Goal: Entertainment & Leisure: Consume media (video, audio)

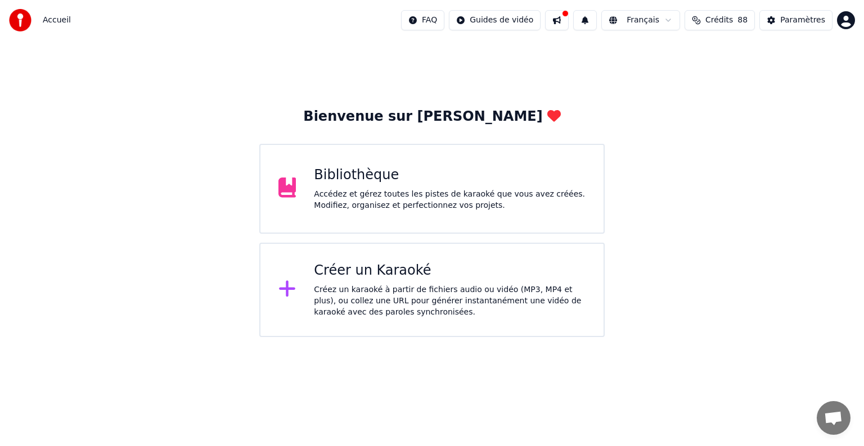
click at [399, 182] on div "Bibliothèque" at bounding box center [450, 175] width 272 height 18
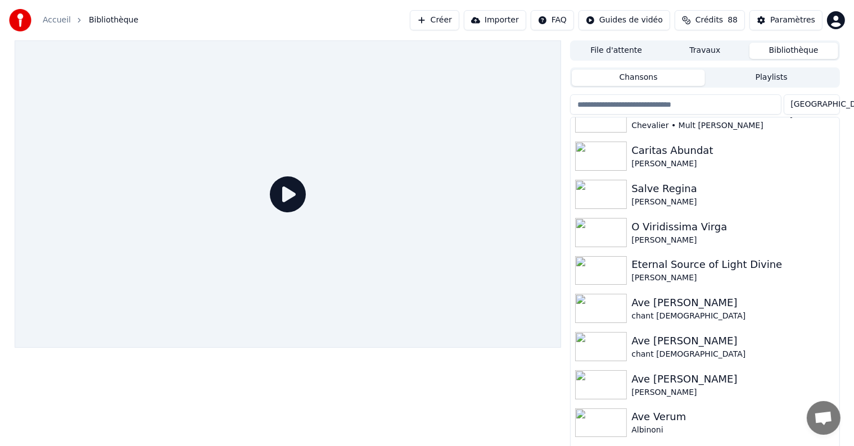
scroll to position [352, 0]
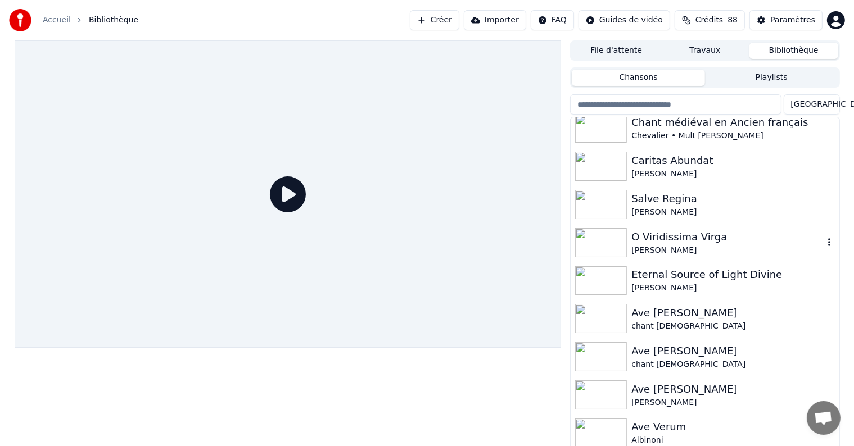
click at [709, 249] on div "[PERSON_NAME]" at bounding box center [727, 250] width 192 height 11
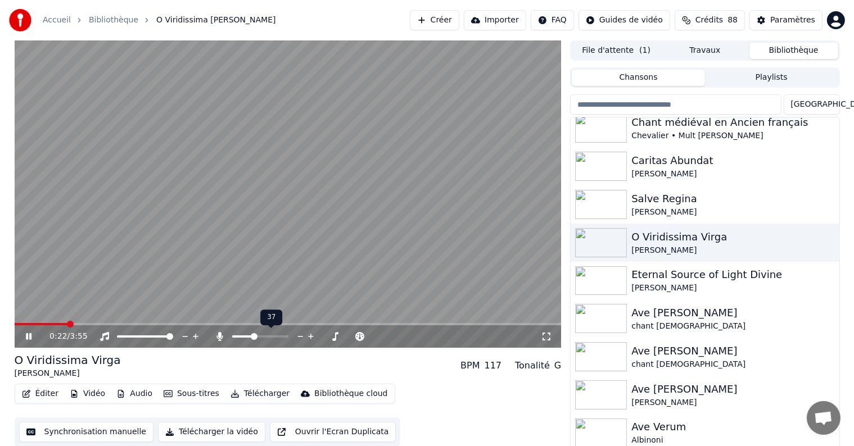
click at [253, 339] on span at bounding box center [254, 336] width 7 height 7
click at [29, 340] on icon at bounding box center [29, 336] width 6 height 7
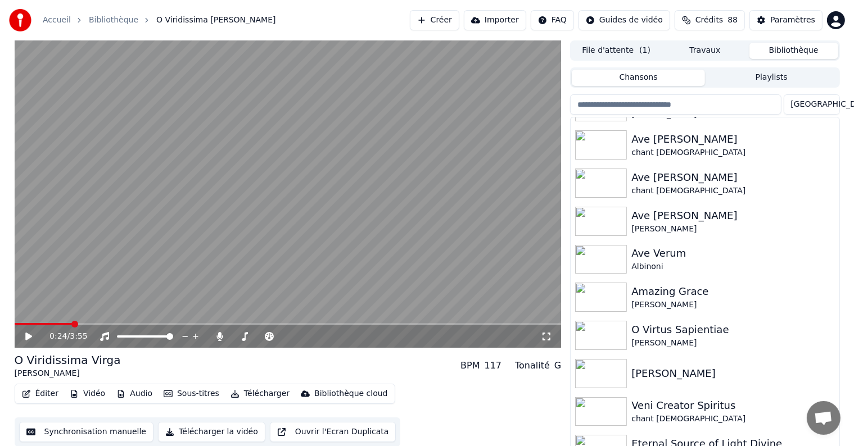
scroll to position [529, 0]
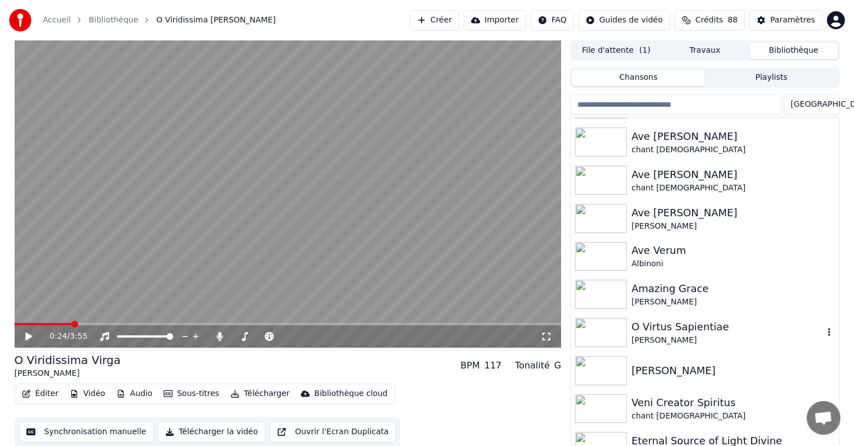
click at [703, 332] on div "O Virtus Sapientiae" at bounding box center [727, 327] width 192 height 16
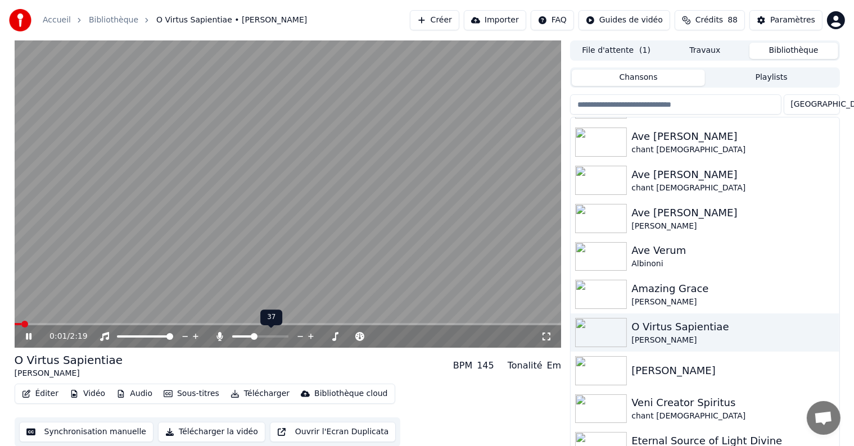
click at [258, 339] on div at bounding box center [270, 336] width 91 height 11
click at [232, 340] on span at bounding box center [235, 336] width 7 height 7
click at [15, 328] on span at bounding box center [18, 324] width 7 height 7
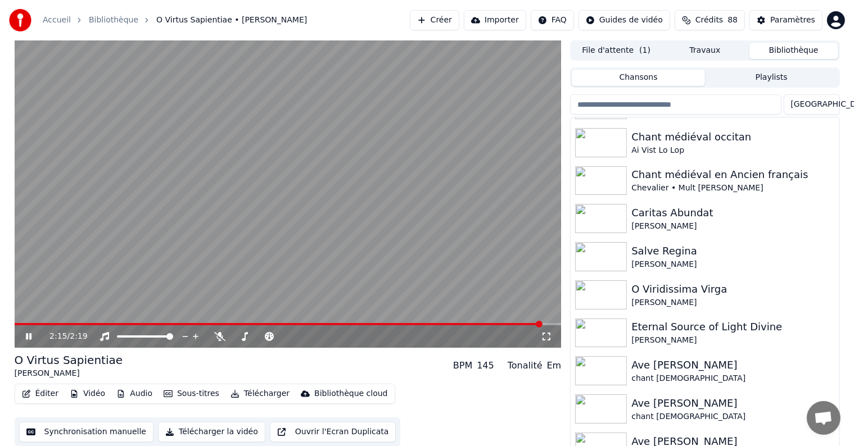
scroll to position [294, 0]
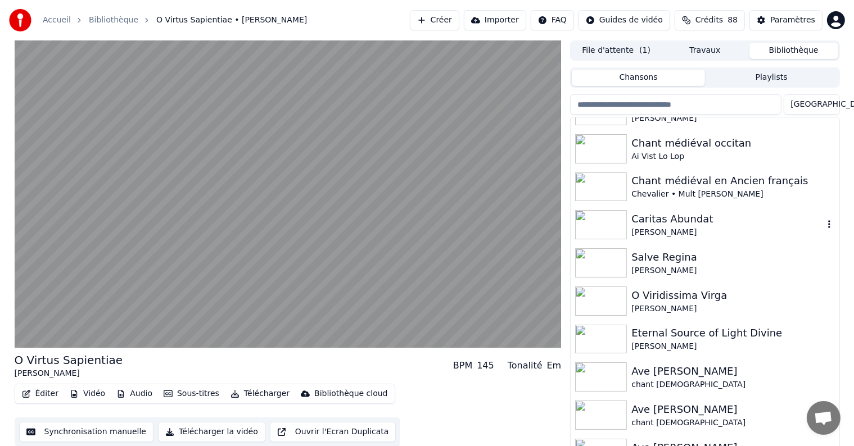
click at [751, 221] on div "Caritas Abundat" at bounding box center [727, 219] width 192 height 16
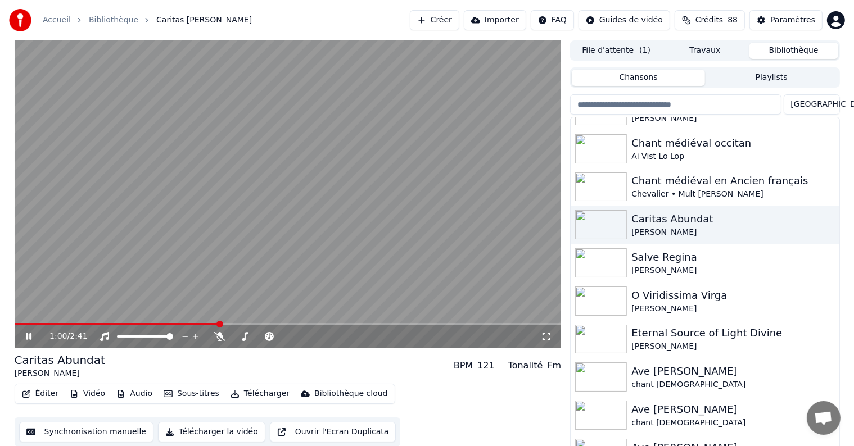
click at [22, 338] on div "1:00 / 2:41" at bounding box center [288, 336] width 538 height 11
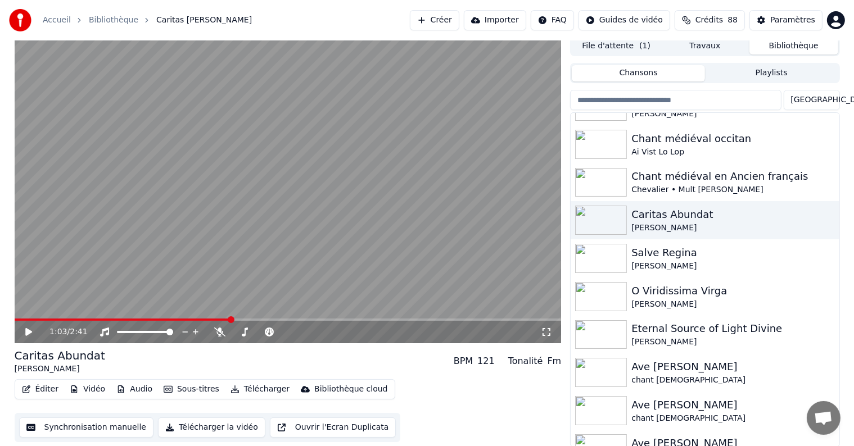
scroll to position [5, 0]
drag, startPoint x: 120, startPoint y: 316, endPoint x: 130, endPoint y: 318, distance: 10.3
click at [130, 318] on div "1:03 / 2:41" at bounding box center [288, 189] width 547 height 308
click at [130, 318] on span at bounding box center [123, 319] width 216 height 2
click at [17, 319] on span at bounding box center [16, 319] width 3 height 2
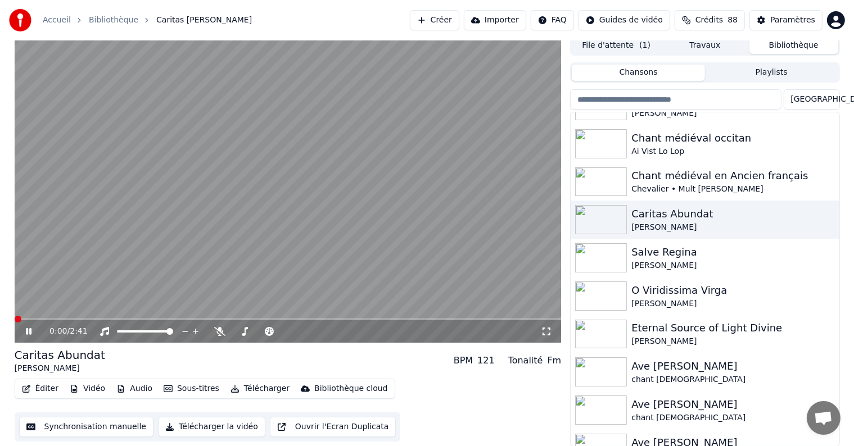
click at [15, 321] on span at bounding box center [15, 319] width 0 height 2
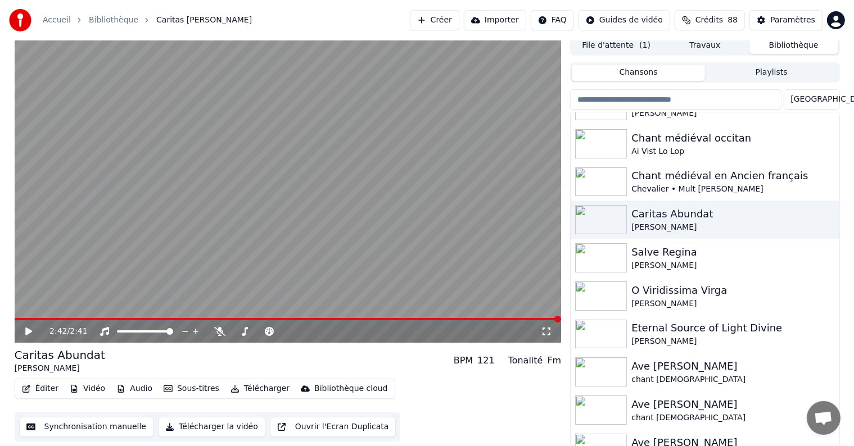
click at [278, 172] on video at bounding box center [288, 189] width 547 height 308
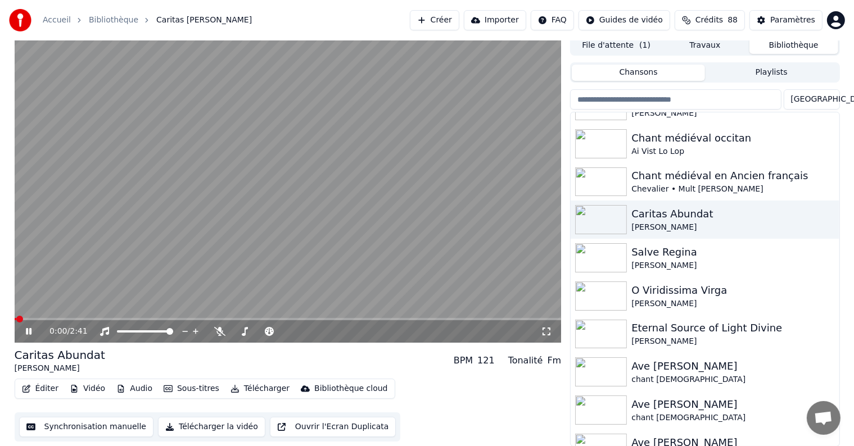
click at [278, 172] on video at bounding box center [288, 189] width 547 height 308
